Goal: Understand process/instructions: Learn how to perform a task or action

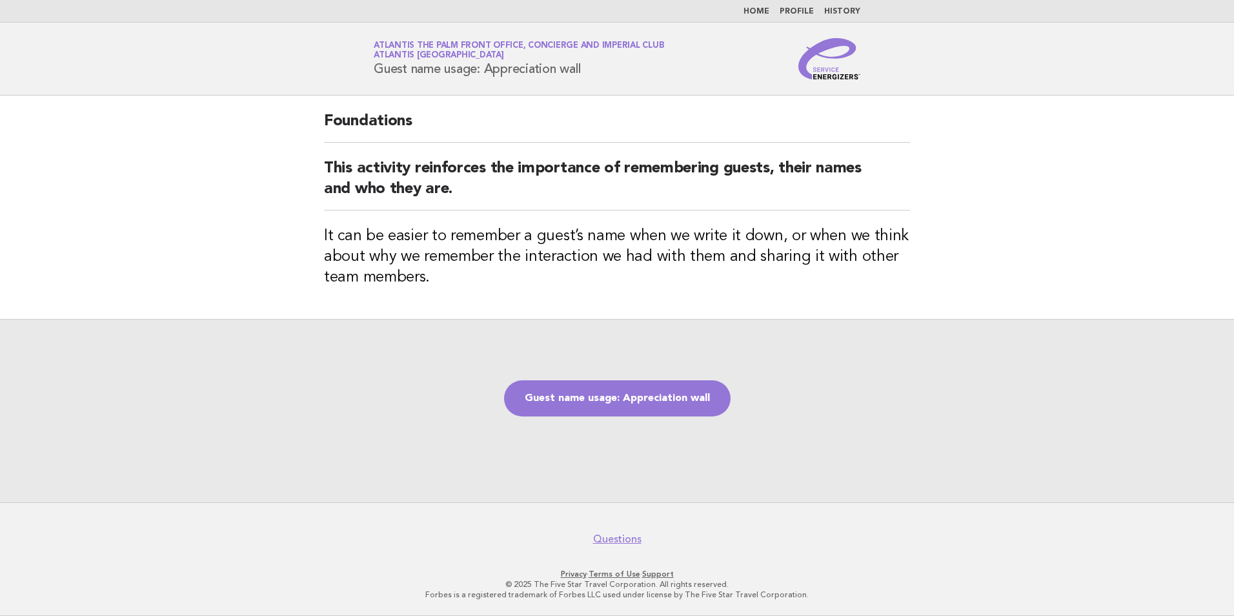
drag, startPoint x: 600, startPoint y: 65, endPoint x: 377, endPoint y: 81, distance: 223.2
click at [377, 81] on header "Service Energizers Atlantis The Palm Front Office, Concierge and Imperial Club …" at bounding box center [617, 59] width 1234 height 73
copy h1 "Guest name usage: Appreciation wall"
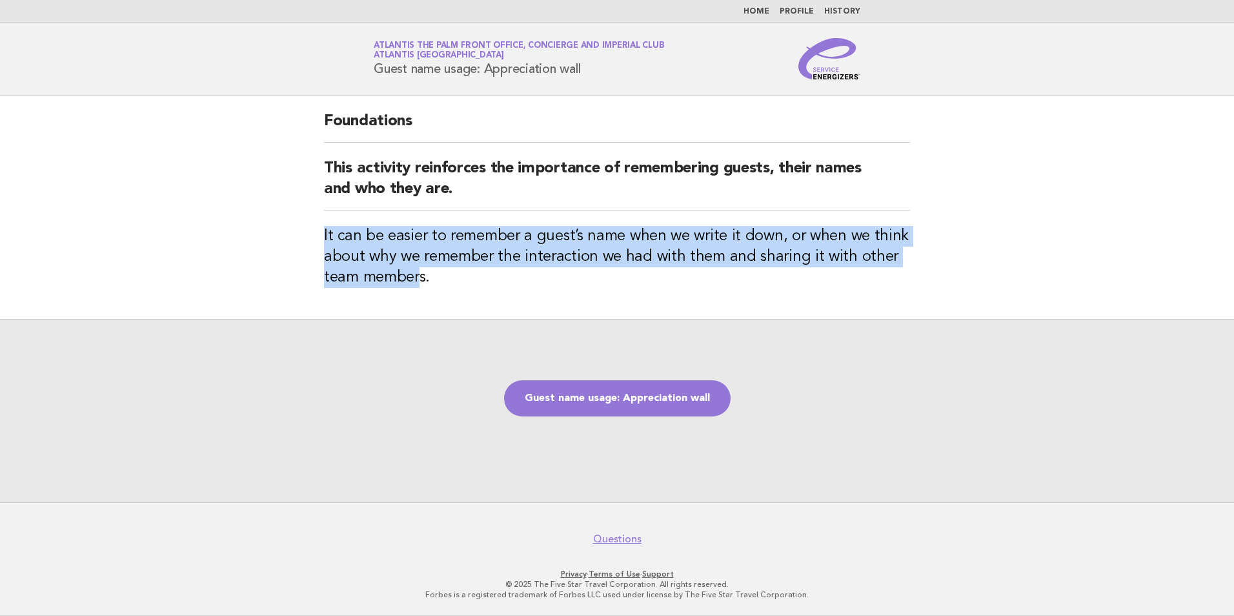
drag, startPoint x: 321, startPoint y: 230, endPoint x: 418, endPoint y: 277, distance: 107.6
click at [418, 277] on div "Foundations This activity reinforces the importance of remembering guests, thei…" at bounding box center [616, 207] width 617 height 223
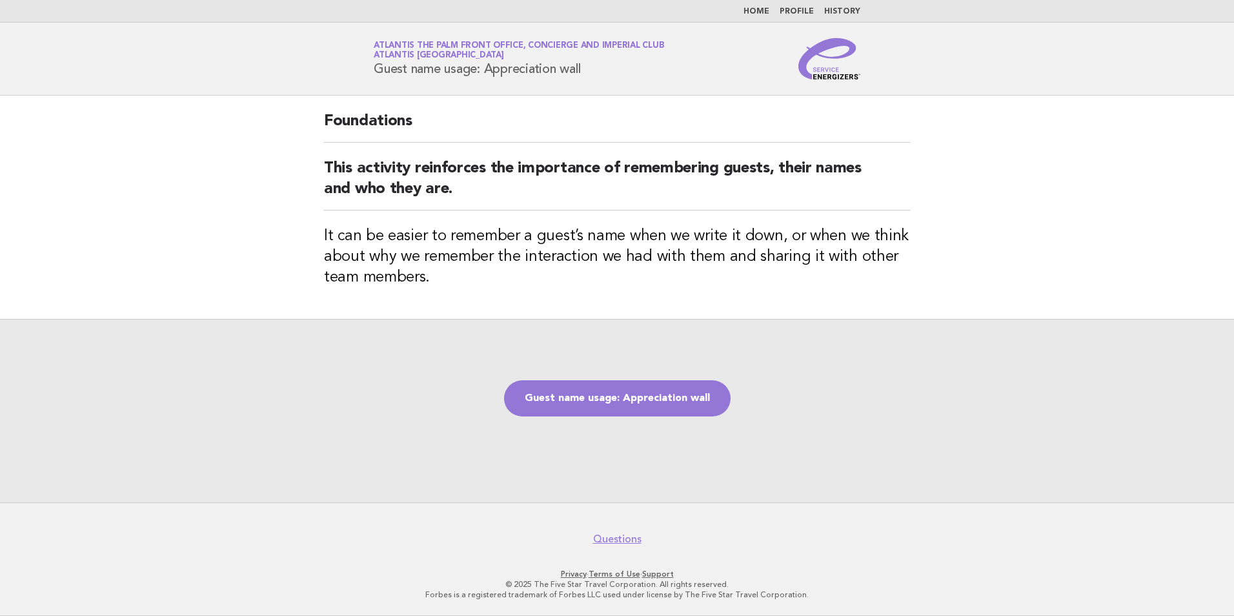
drag, startPoint x: 418, startPoint y: 277, endPoint x: 428, endPoint y: 276, distance: 11.0
click at [443, 274] on h3 "It can be easier to remember a guest’s name when we write it down, or when we t…" at bounding box center [617, 257] width 586 height 62
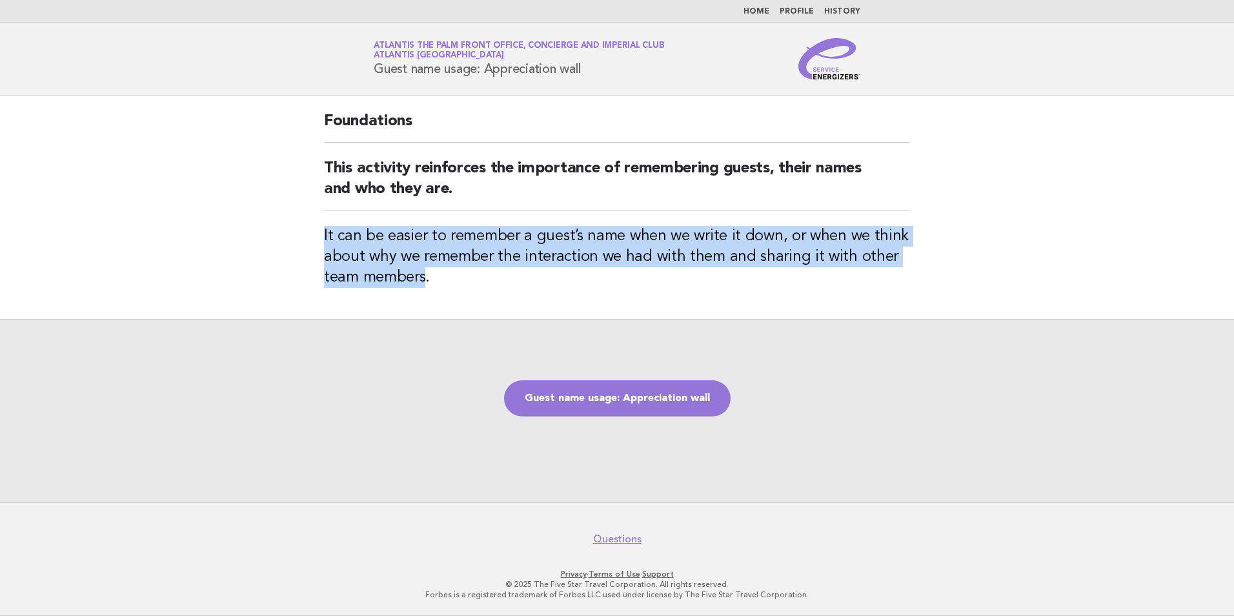
drag, startPoint x: 424, startPoint y: 281, endPoint x: 307, endPoint y: 233, distance: 126.4
click at [307, 233] on main "Foundations This activity reinforces the importance of remembering guests, thei…" at bounding box center [617, 299] width 1234 height 407
copy h3 "It can be easier to remember a guest’s name when we write it down, or when we t…"
click at [625, 388] on link "Guest name usage: Appreciation wall" at bounding box center [617, 398] width 226 height 36
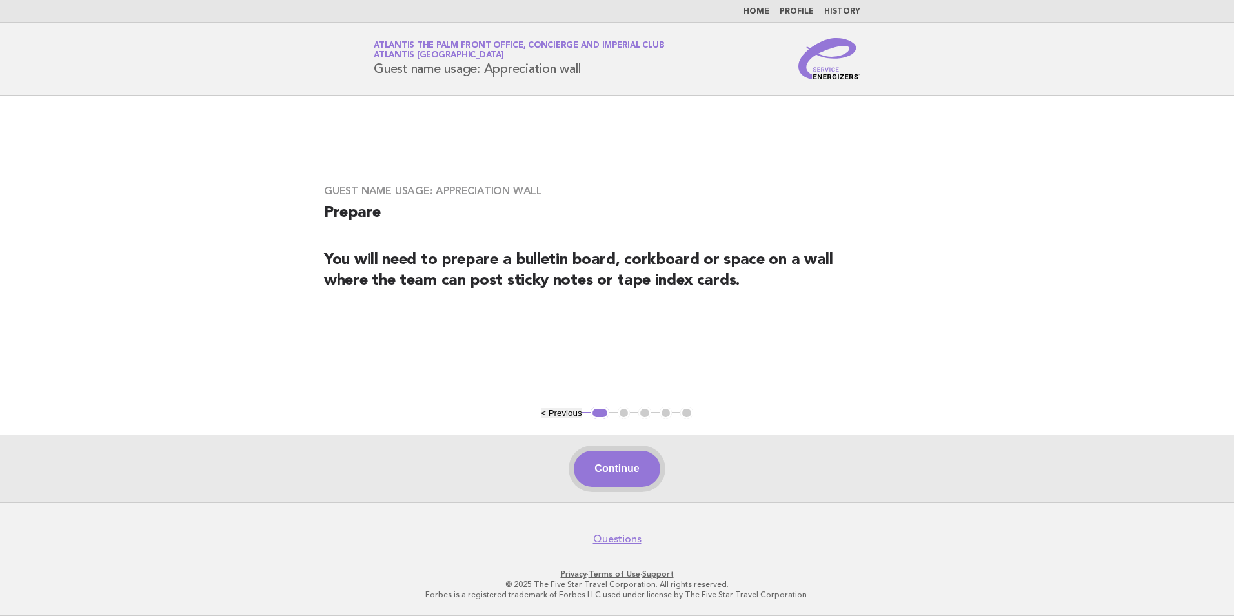
click at [631, 461] on button "Continue" at bounding box center [617, 468] width 86 height 36
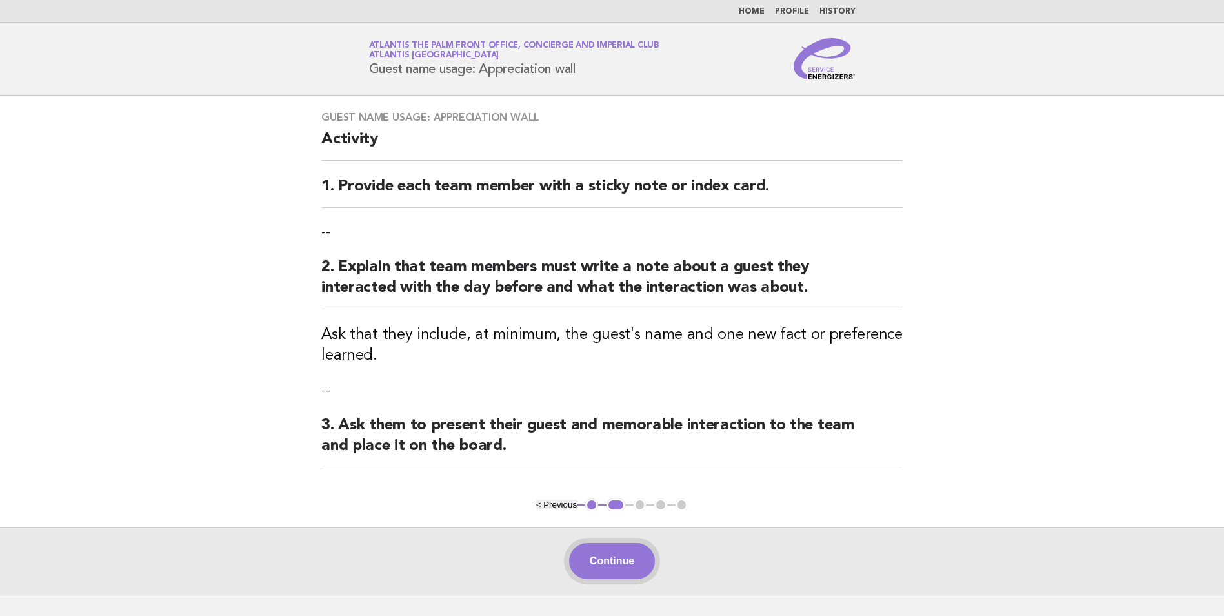
click at [625, 553] on button "Continue" at bounding box center [612, 561] width 86 height 36
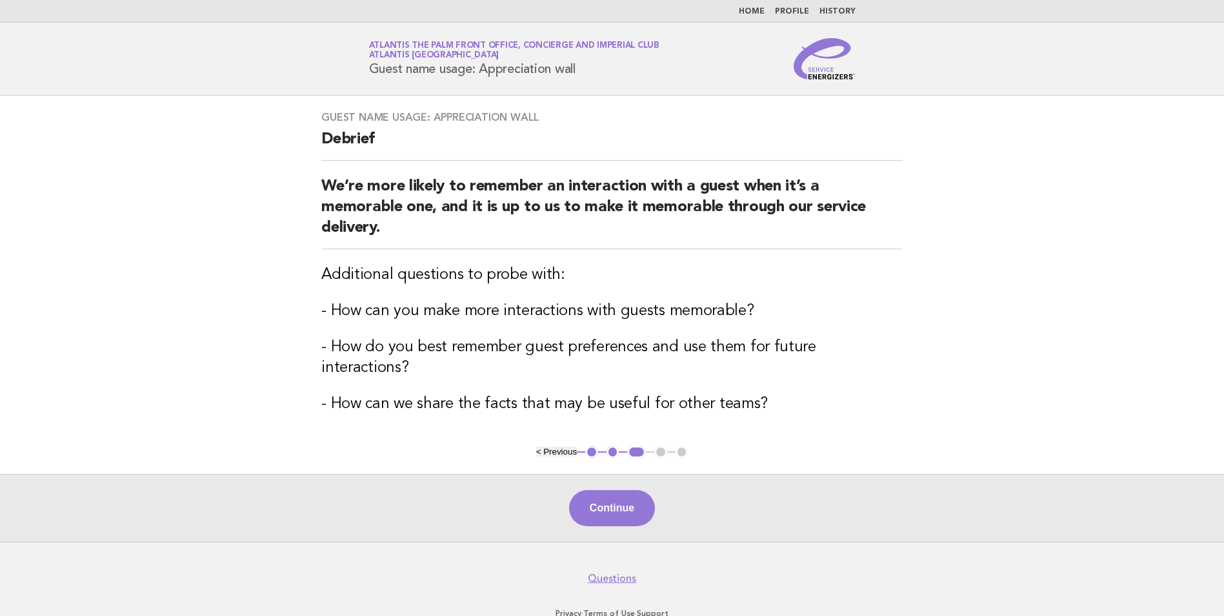
click at [678, 509] on div "Continue" at bounding box center [612, 508] width 1224 height 68
click at [623, 490] on button "Continue" at bounding box center [612, 508] width 86 height 36
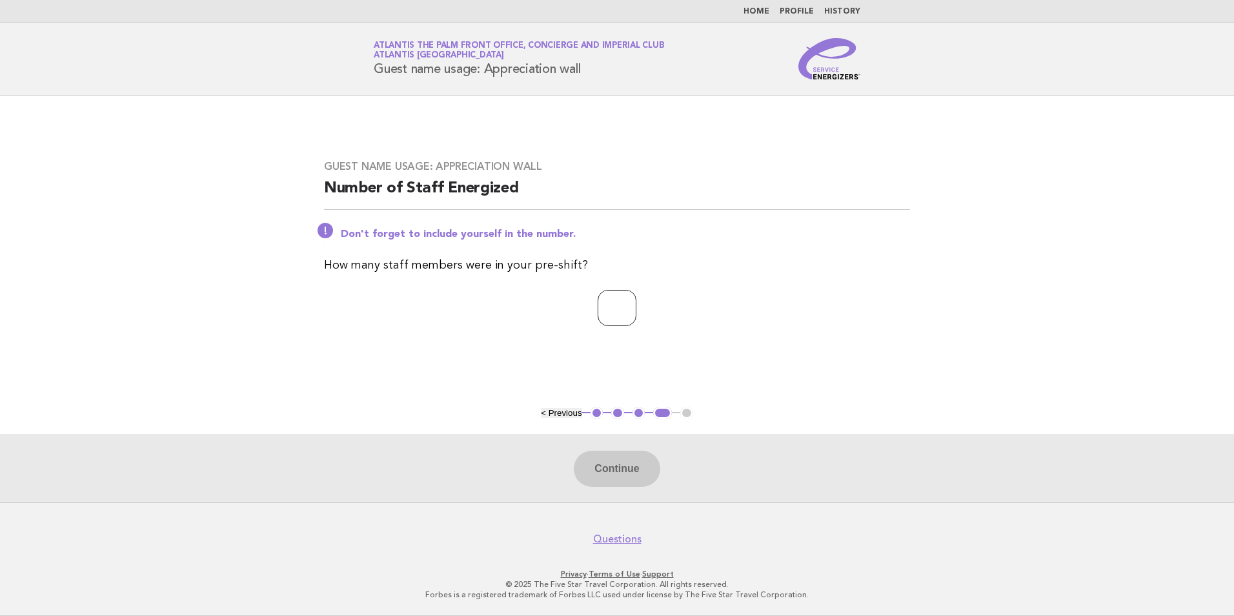
click at [628, 308] on input "number" at bounding box center [617, 308] width 39 height 36
type input "**"
click at [623, 484] on button "Continue" at bounding box center [617, 468] width 86 height 36
